Goal: Find specific page/section: Find specific page/section

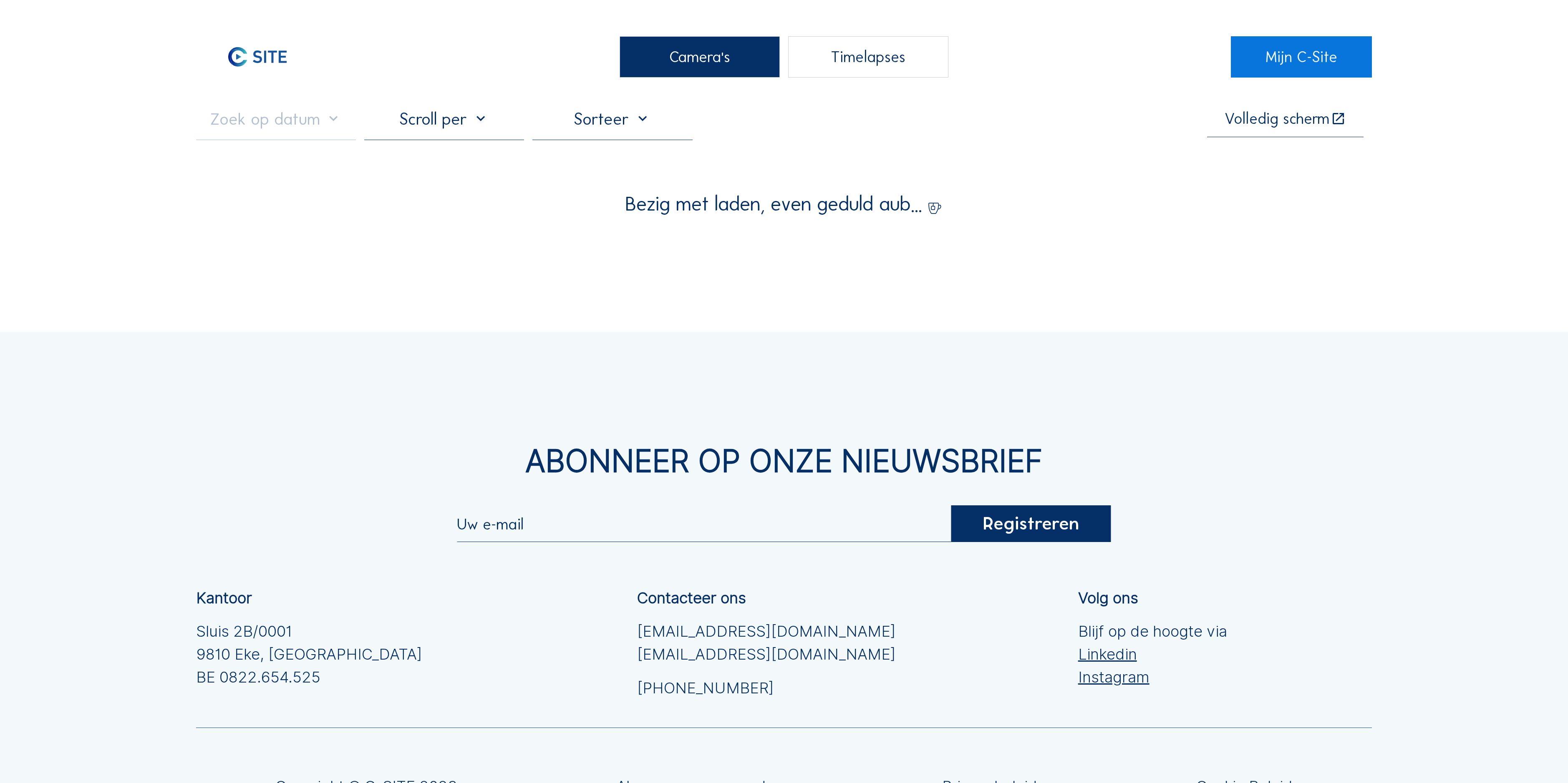
click at [675, 75] on div "Camera's" at bounding box center [699, 57] width 160 height 41
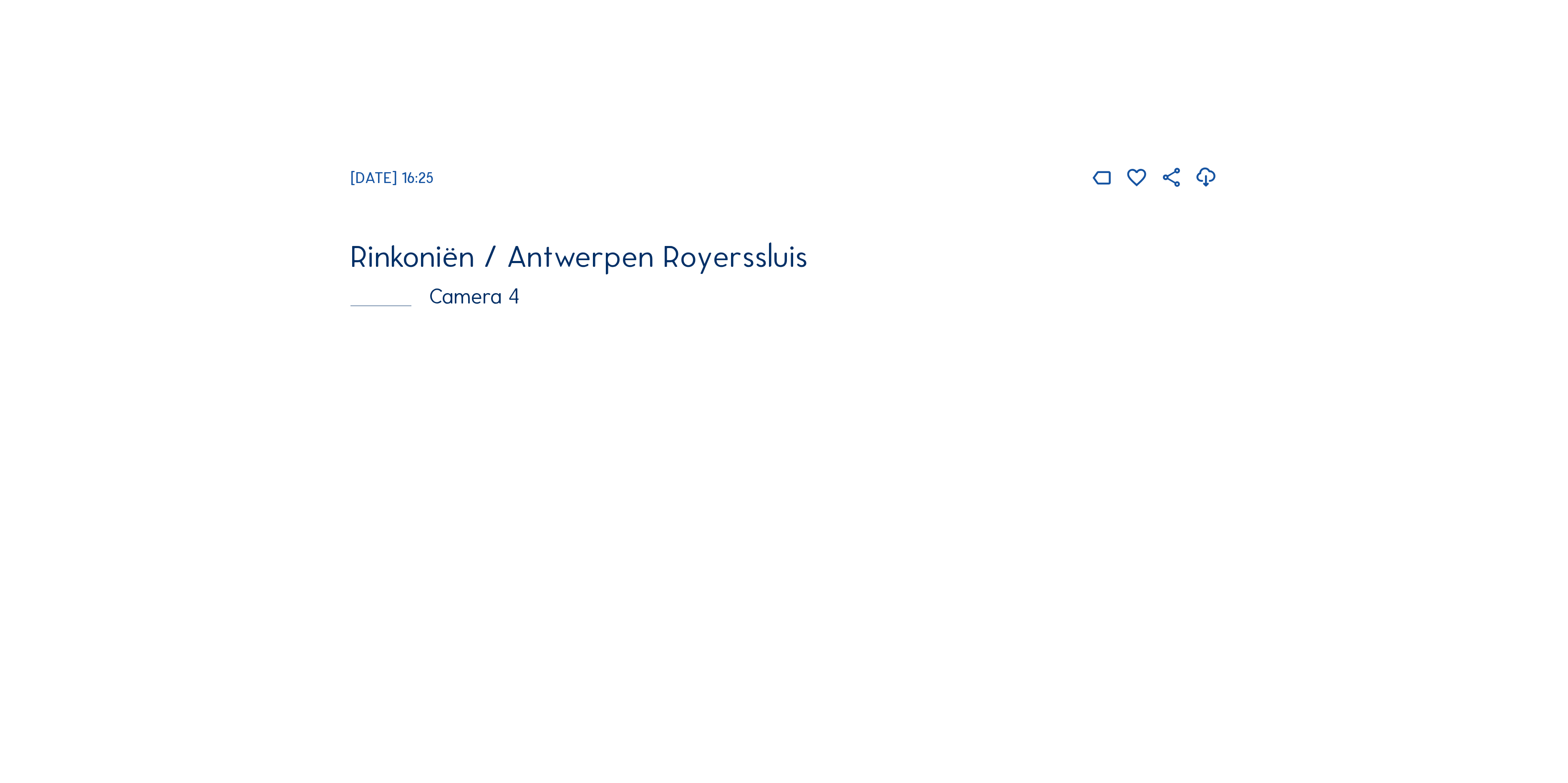
scroll to position [2085, 0]
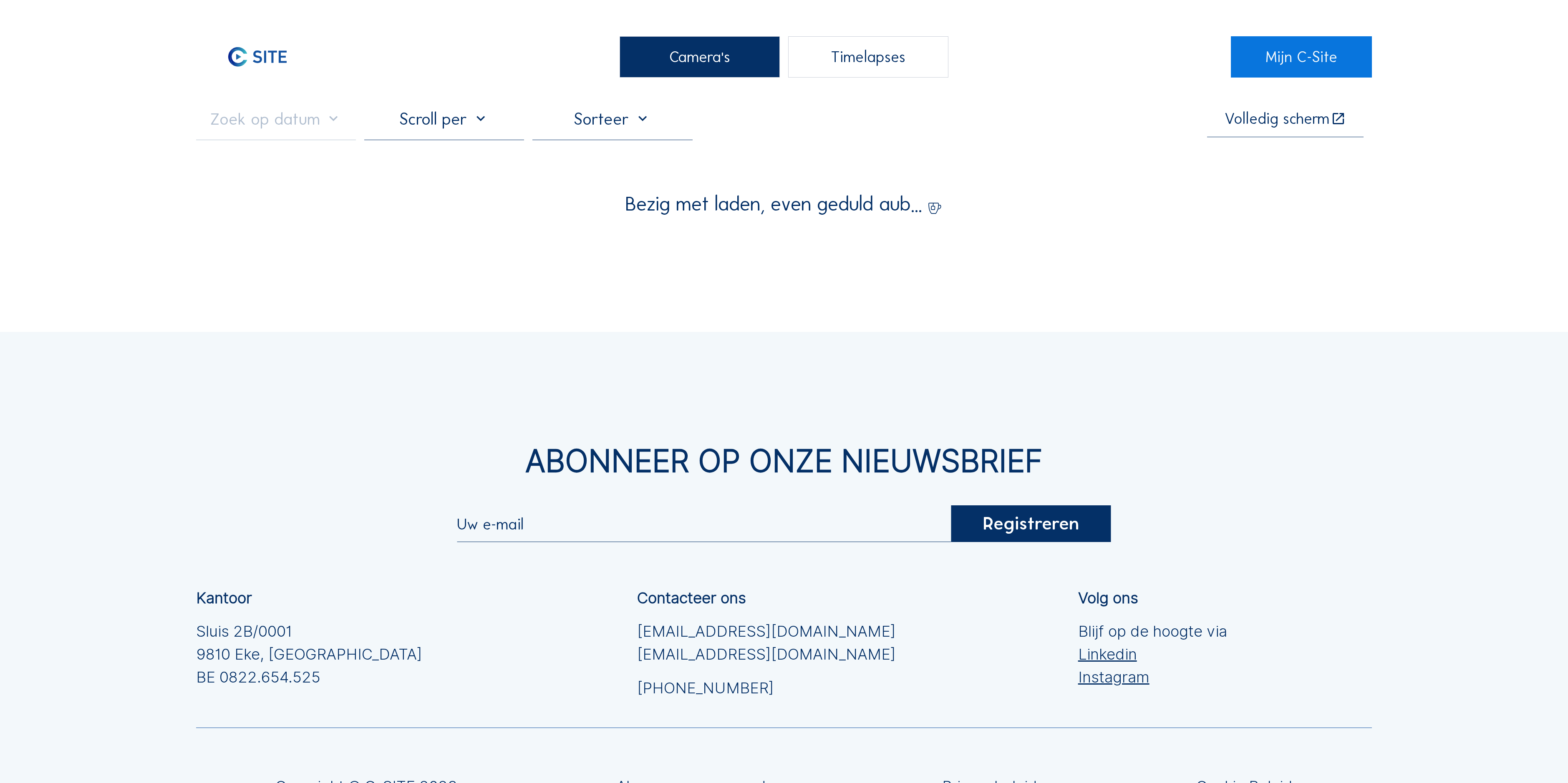
drag, startPoint x: 696, startPoint y: 63, endPoint x: 560, endPoint y: 84, distance: 137.6
click at [693, 65] on div "Camera's" at bounding box center [699, 57] width 160 height 41
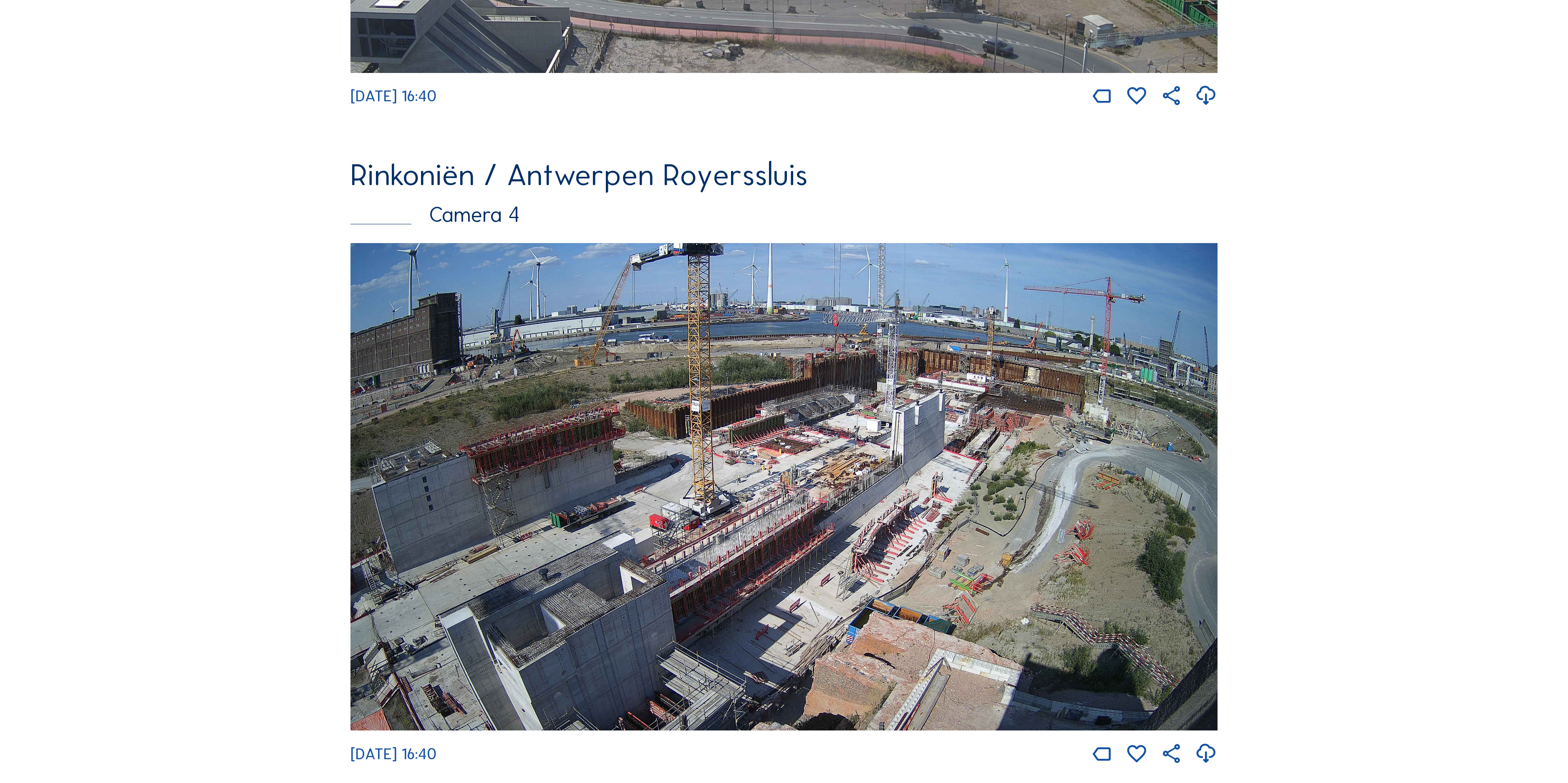
scroll to position [2002, 0]
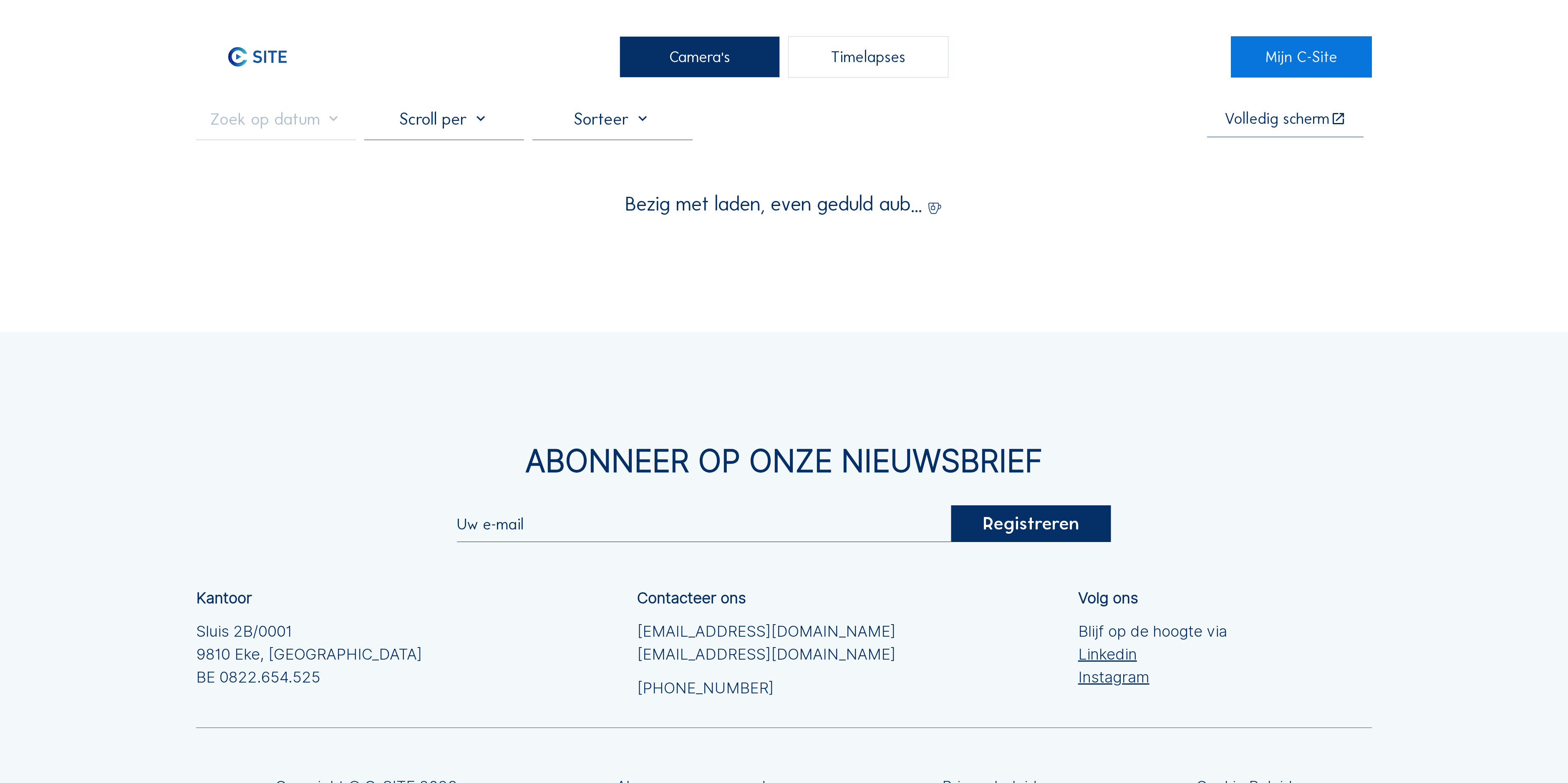
click at [730, 58] on div "Camera's" at bounding box center [699, 57] width 160 height 41
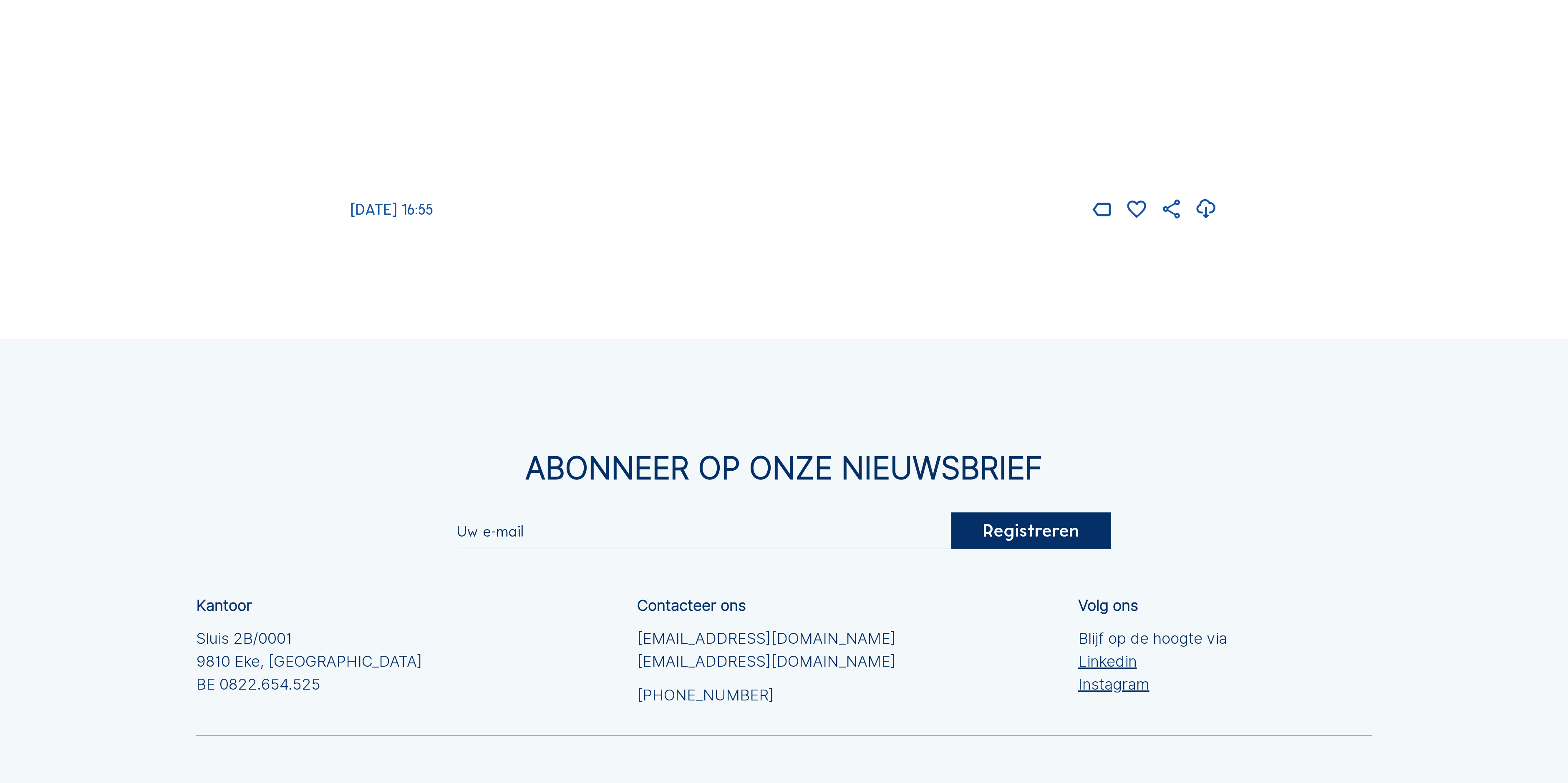
scroll to position [2586, 0]
